Goal: Information Seeking & Learning: Learn about a topic

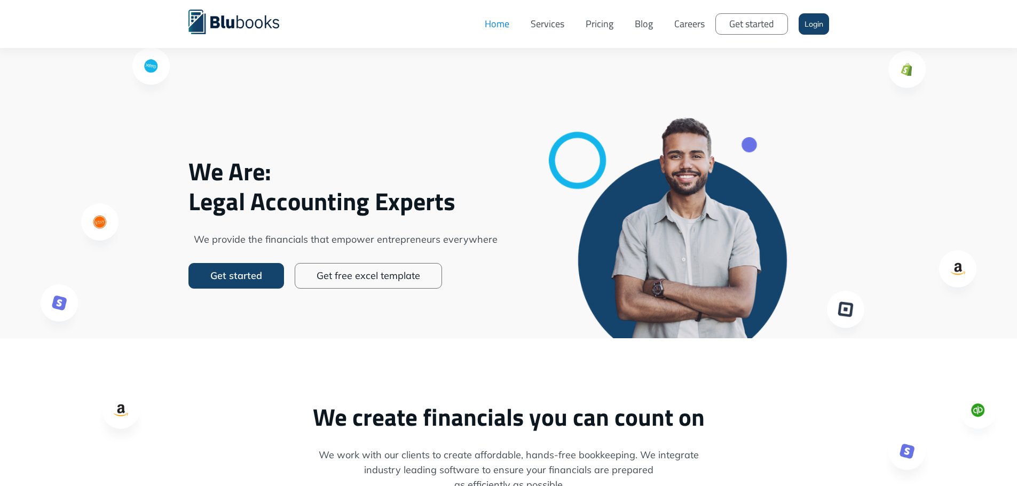
click at [555, 21] on link "Services" at bounding box center [547, 24] width 55 height 32
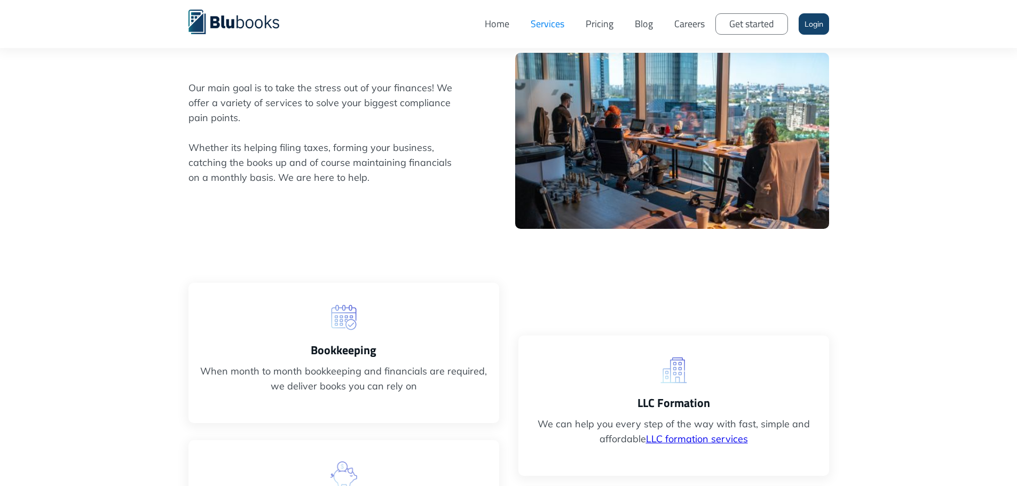
scroll to position [107, 0]
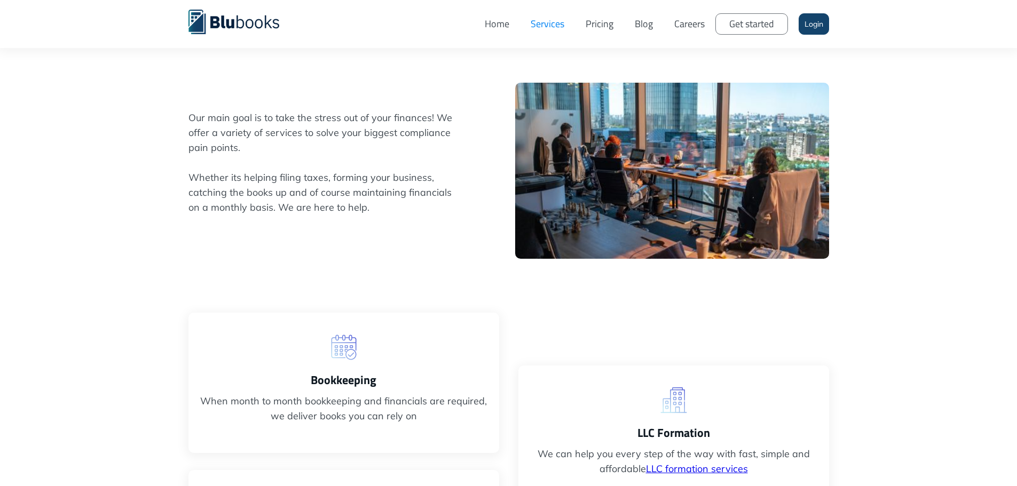
click at [599, 26] on link "Pricing" at bounding box center [599, 24] width 49 height 32
